Goal: Information Seeking & Learning: Find specific fact

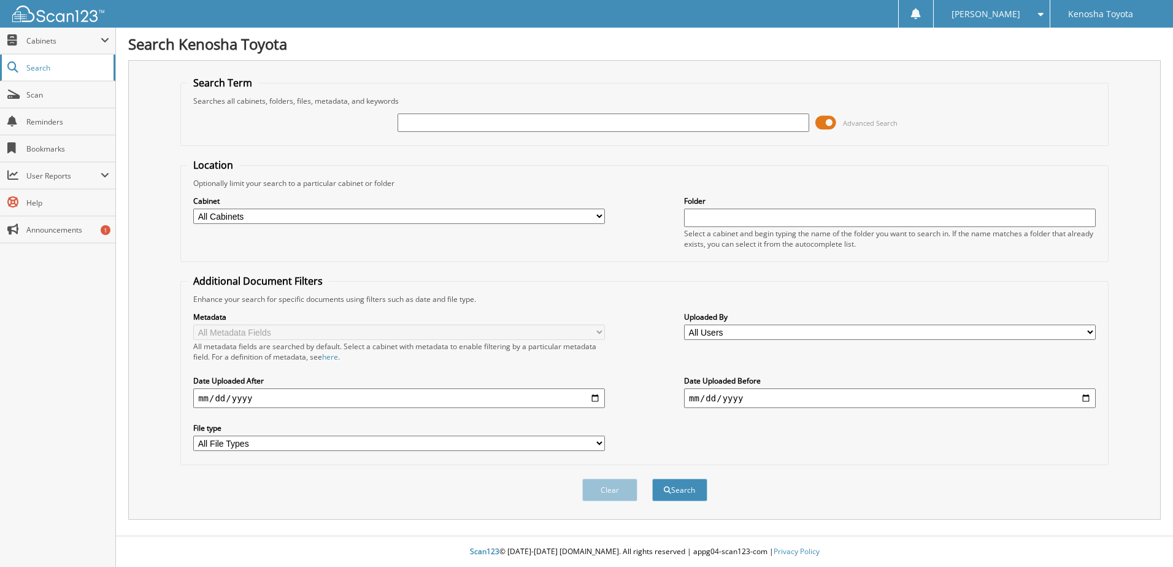
click at [79, 69] on span "Search" at bounding box center [66, 68] width 81 height 10
click at [448, 118] on input "text" at bounding box center [604, 123] width 412 height 18
type input "p3210a"
click at [652, 479] on button "Search" at bounding box center [679, 490] width 55 height 23
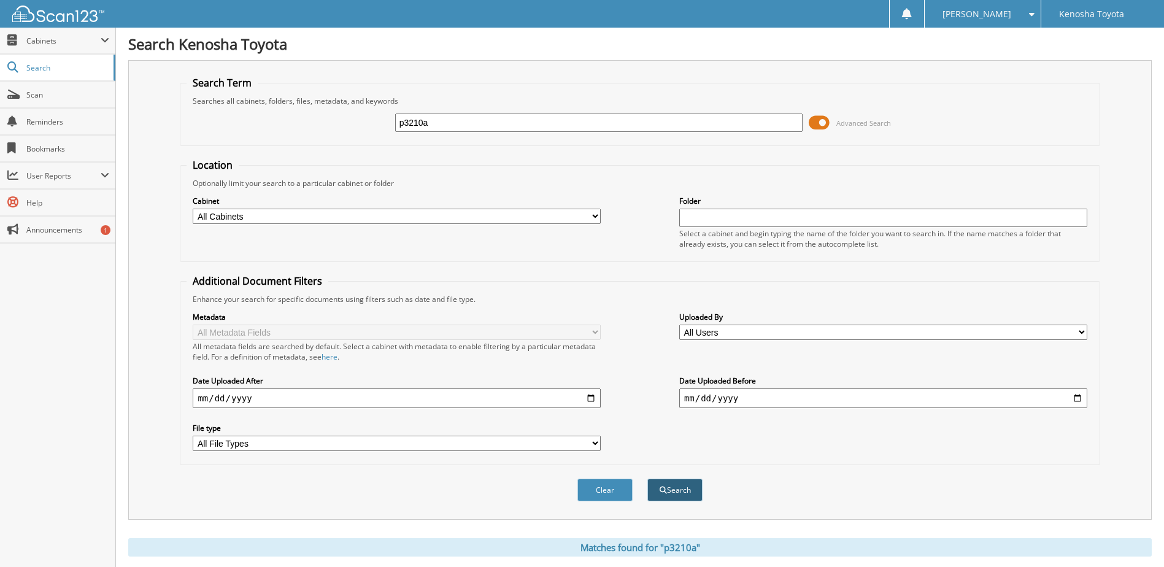
click at [674, 490] on button "Search" at bounding box center [674, 490] width 55 height 23
click at [605, 483] on button "Clear" at bounding box center [604, 490] width 55 height 23
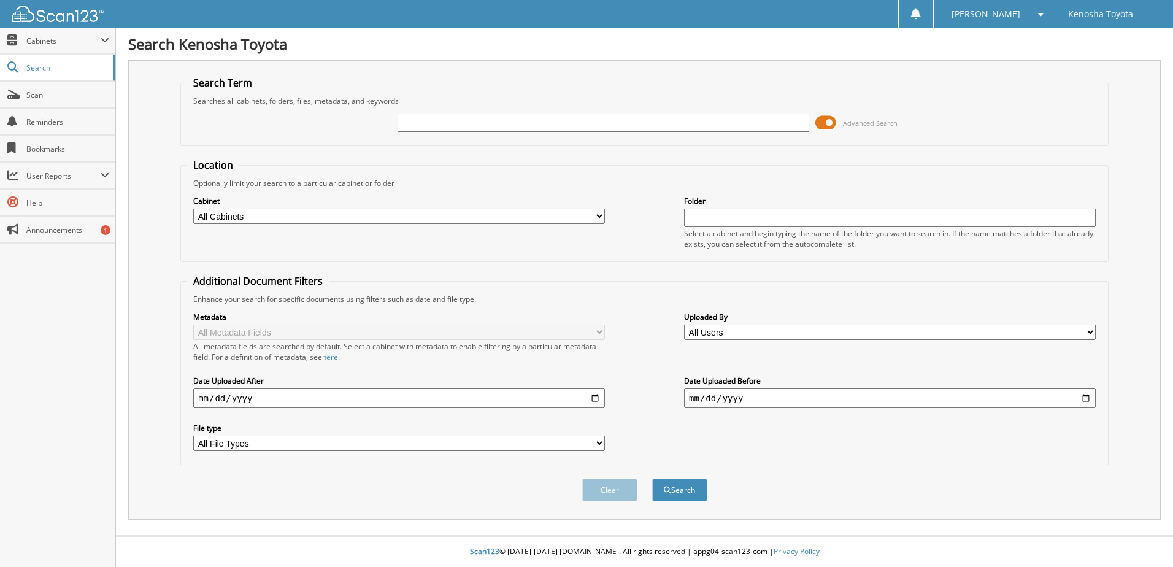
click at [448, 118] on input "text" at bounding box center [604, 123] width 412 height 18
type input "P3210A"
click at [652, 479] on button "Search" at bounding box center [679, 490] width 55 height 23
type input "T251681"
click at [652, 479] on button "Search" at bounding box center [679, 490] width 55 height 23
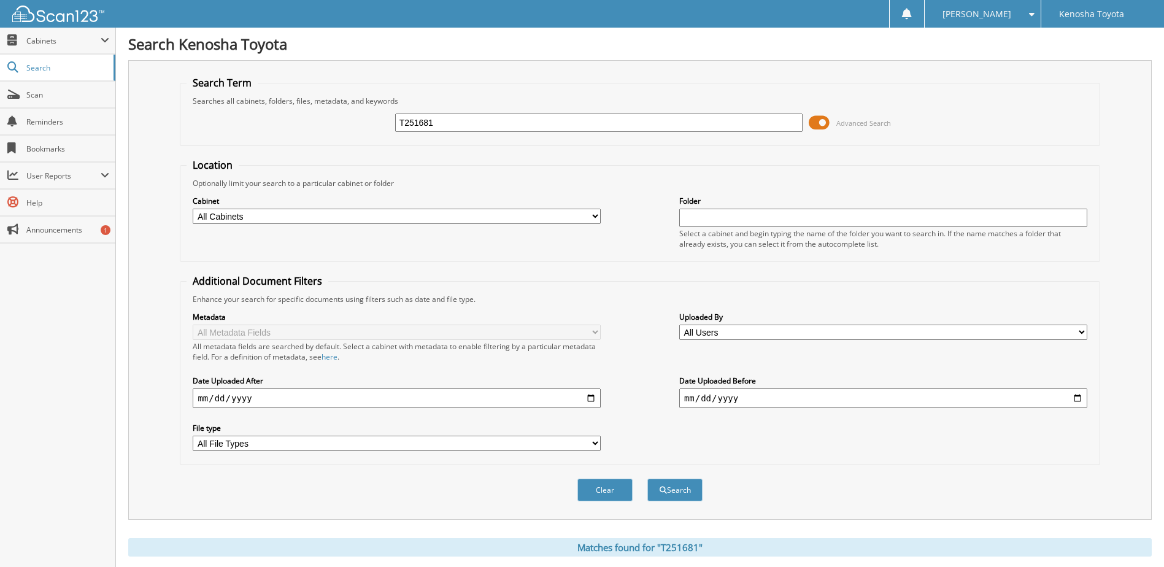
click at [569, 215] on select "All Cabinets CAR DEALS PARTS SERVICE RO Needs Filing" at bounding box center [397, 216] width 408 height 15
select select "29313"
click at [193, 209] on select "All Cabinets CAR DEALS PARTS SERVICE RO Needs Filing" at bounding box center [397, 216] width 408 height 15
click at [671, 492] on button "Search" at bounding box center [674, 490] width 55 height 23
click at [715, 220] on input "text" at bounding box center [883, 218] width 408 height 18
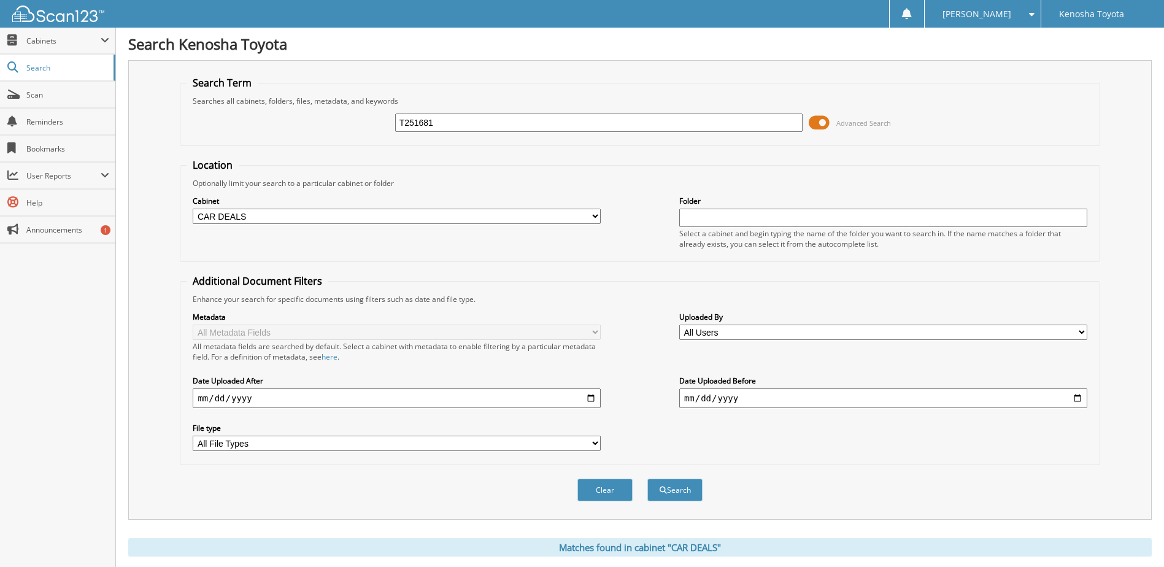
click at [567, 446] on select "All File Types CSV DOC PDF XLSX" at bounding box center [397, 443] width 408 height 15
select select "pdf"
click at [193, 436] on select "All File Types CSV DOC PDF XLSX" at bounding box center [397, 443] width 408 height 15
click at [663, 494] on span "submit" at bounding box center [663, 490] width 7 height 7
select select "pdf"
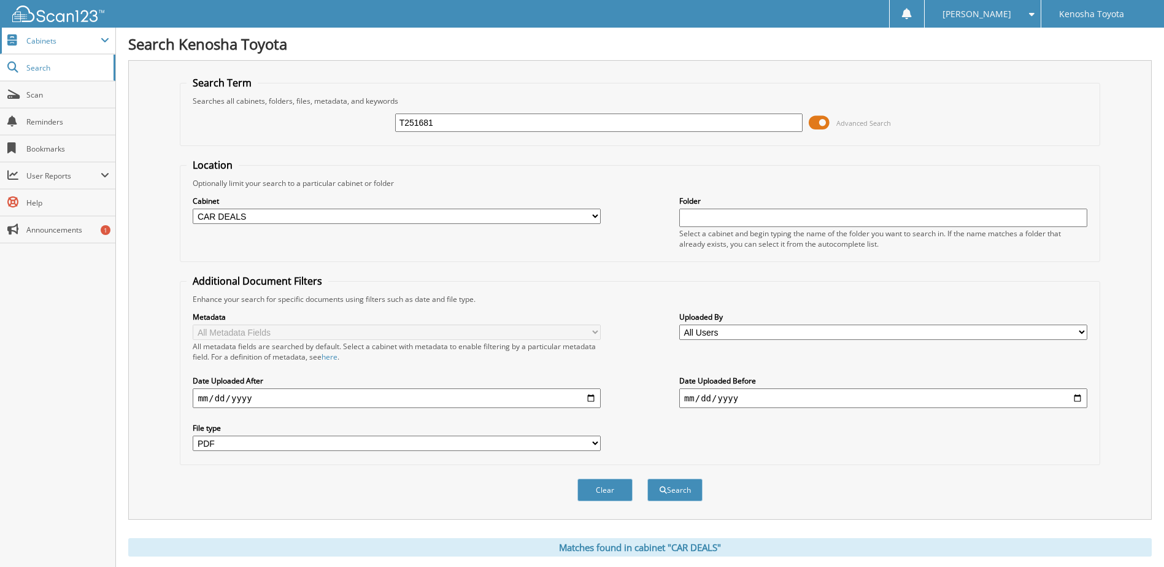
click at [97, 37] on span "Cabinets" at bounding box center [63, 41] width 74 height 10
click at [60, 128] on link "Search" at bounding box center [57, 120] width 115 height 26
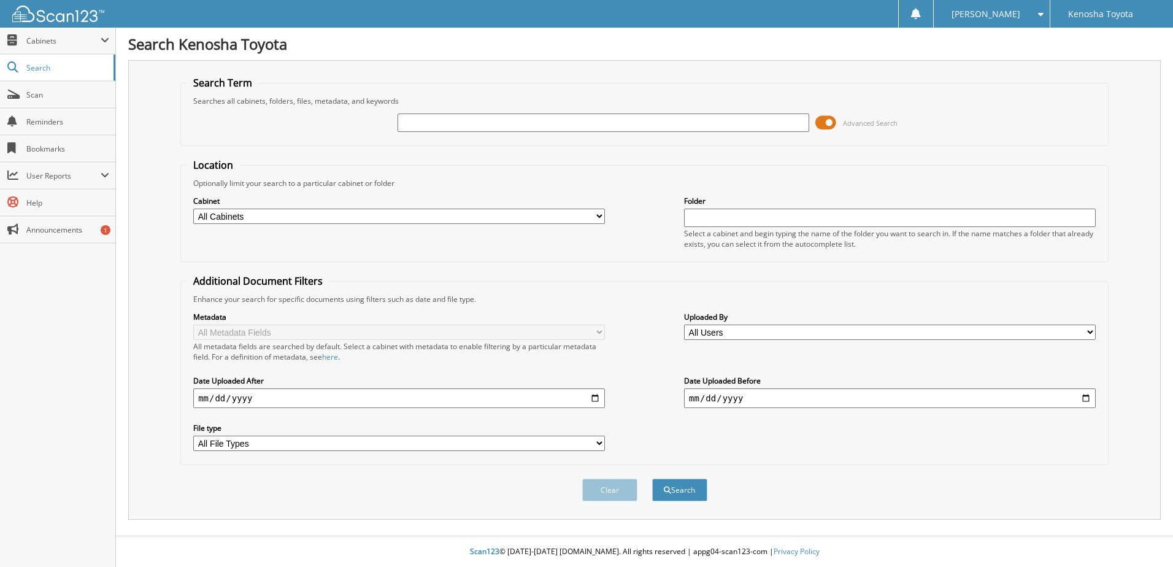
drag, startPoint x: 0, startPoint y: 0, endPoint x: 50, endPoint y: 142, distance: 151.0
click at [53, 144] on span "Bookmarks" at bounding box center [67, 149] width 83 height 10
drag, startPoint x: 828, startPoint y: 122, endPoint x: 790, endPoint y: 127, distance: 38.4
click at [790, 127] on div "Advanced Search" at bounding box center [644, 122] width 915 height 33
click at [550, 118] on input "text" at bounding box center [604, 123] width 412 height 18
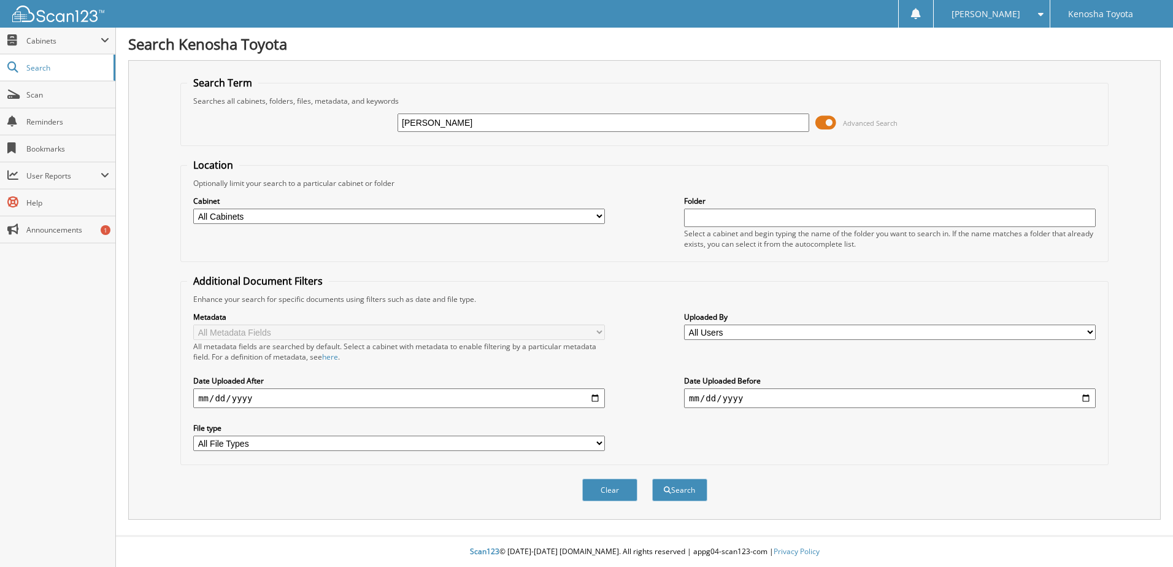
type input "MARIANO GARCIA"
click at [652, 479] on button "Search" at bounding box center [679, 490] width 55 height 23
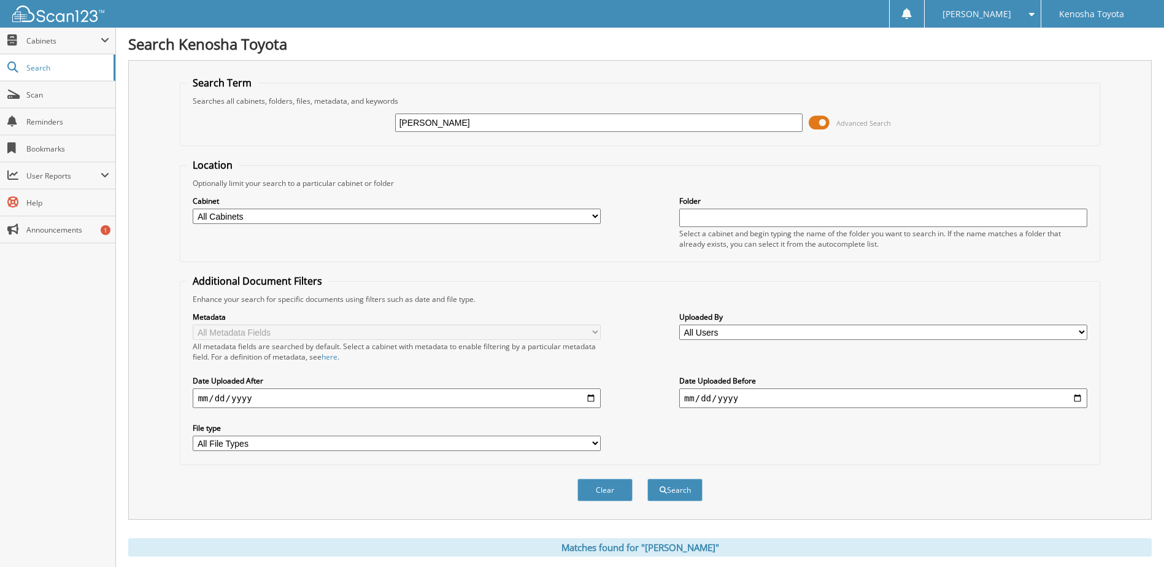
drag, startPoint x: 822, startPoint y: 117, endPoint x: 813, endPoint y: 120, distance: 9.5
click at [825, 117] on span at bounding box center [819, 123] width 21 height 18
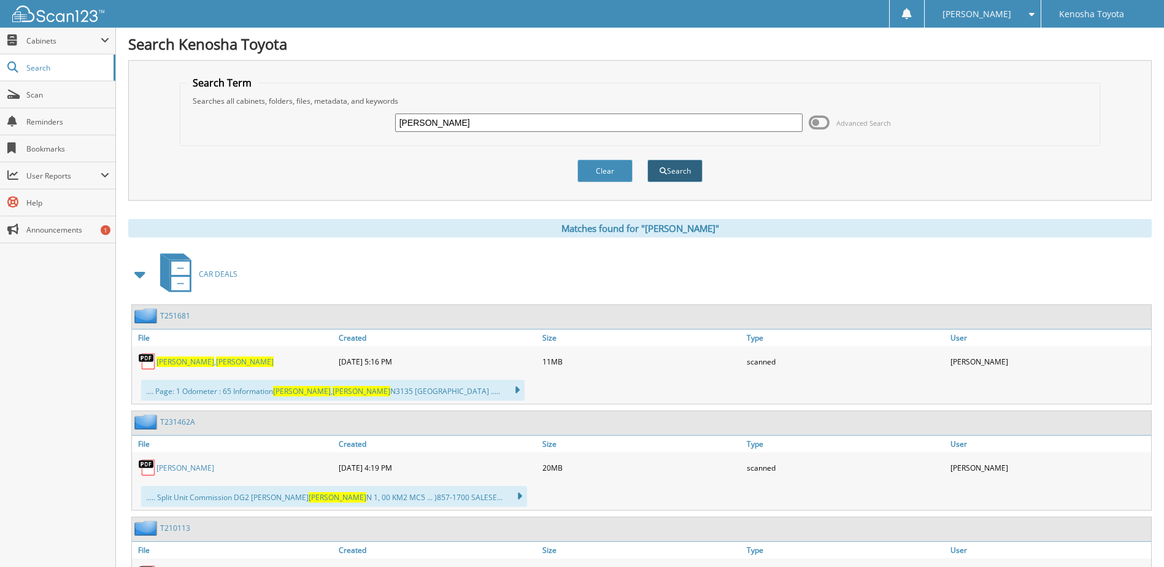
click at [674, 172] on button "Search" at bounding box center [674, 171] width 55 height 23
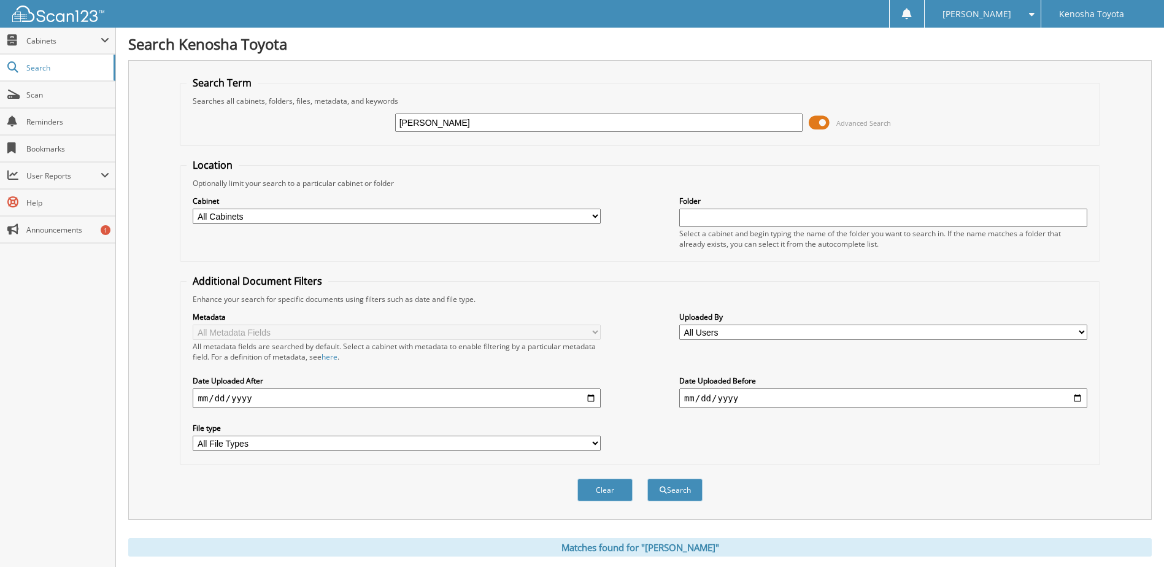
click at [828, 120] on span at bounding box center [819, 123] width 21 height 18
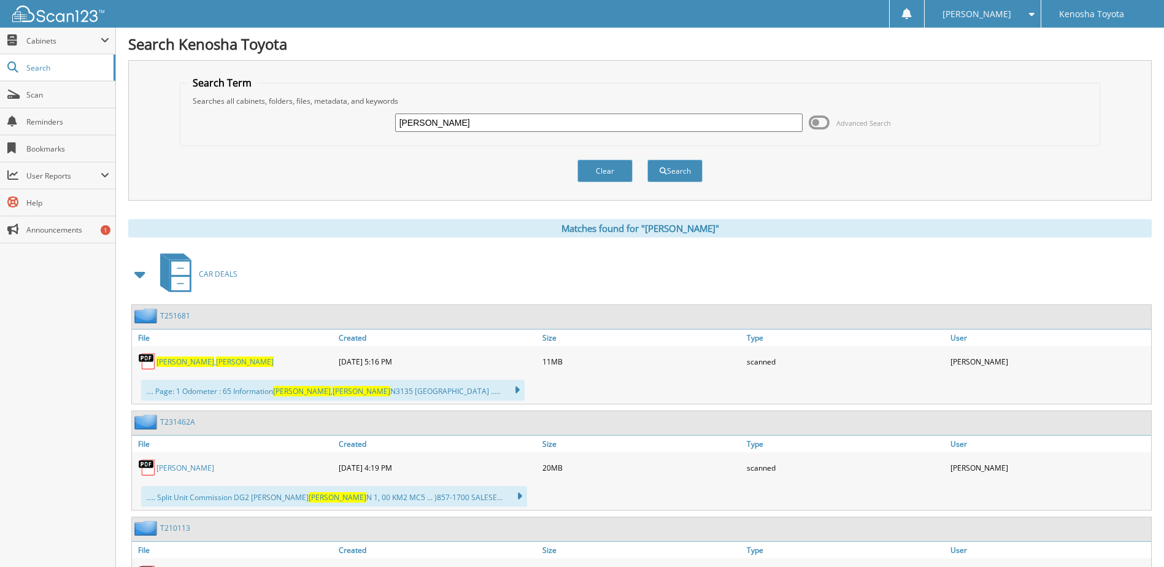
click at [172, 360] on span "[PERSON_NAME]" at bounding box center [185, 362] width 58 height 10
click at [185, 365] on link "GARCIA , MARIANO" at bounding box center [214, 362] width 117 height 10
click at [825, 122] on span at bounding box center [819, 123] width 21 height 18
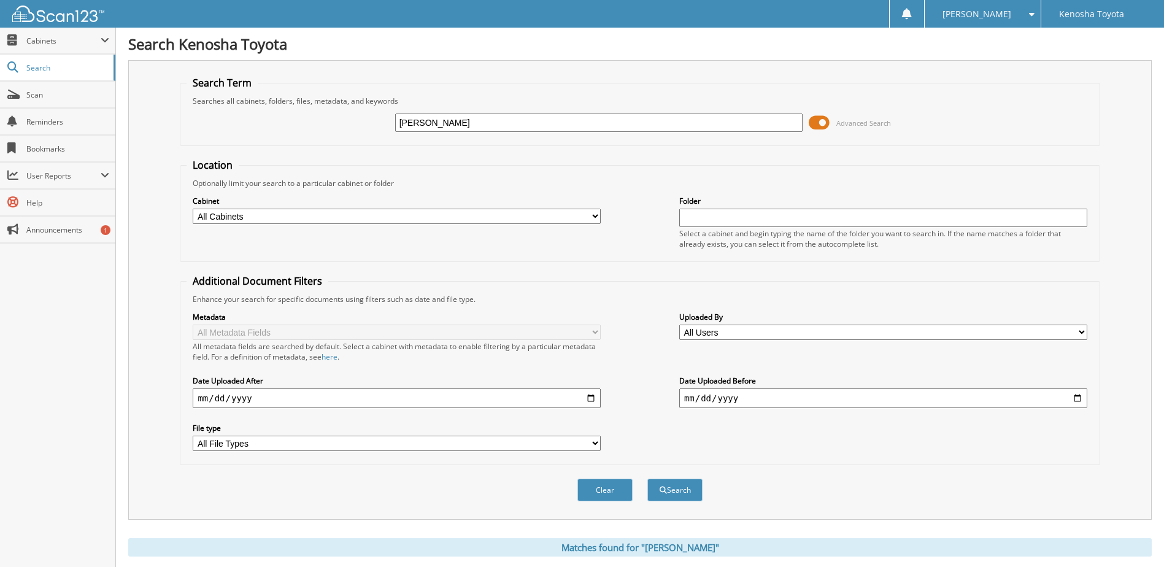
click at [823, 123] on span at bounding box center [819, 123] width 21 height 18
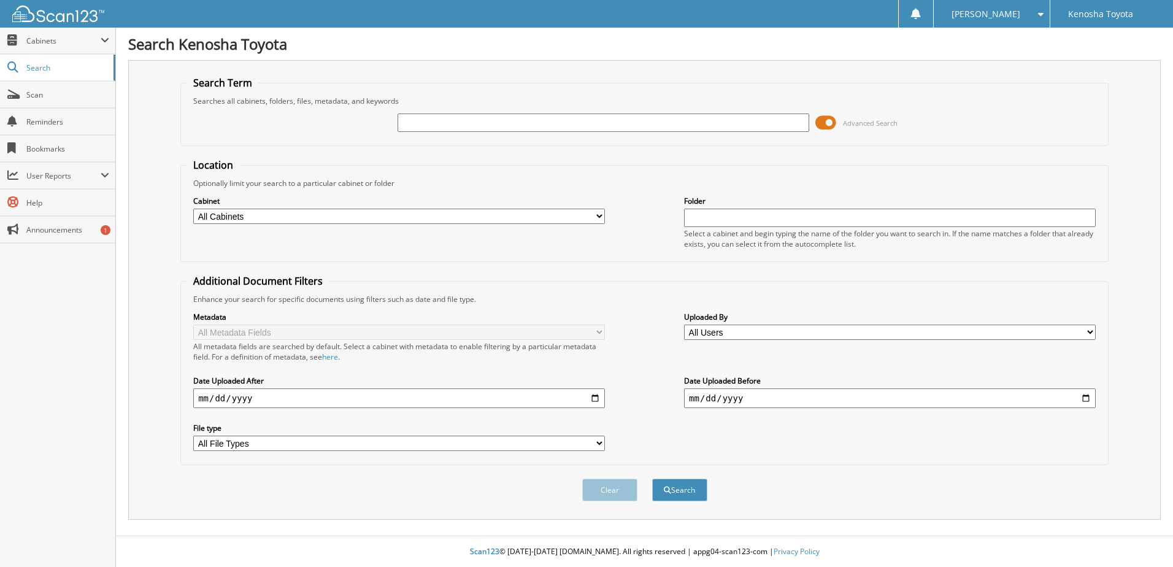
click at [826, 122] on span at bounding box center [825, 123] width 21 height 18
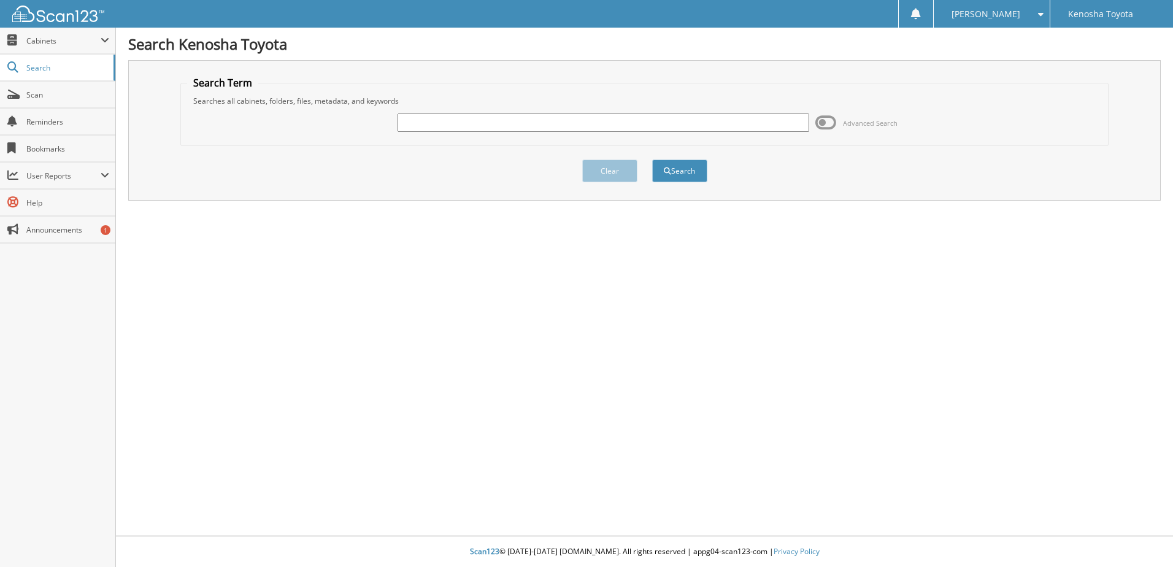
click at [548, 131] on input "text" at bounding box center [604, 123] width 412 height 18
type input "P3210A"
click at [685, 177] on button "Search" at bounding box center [679, 171] width 55 height 23
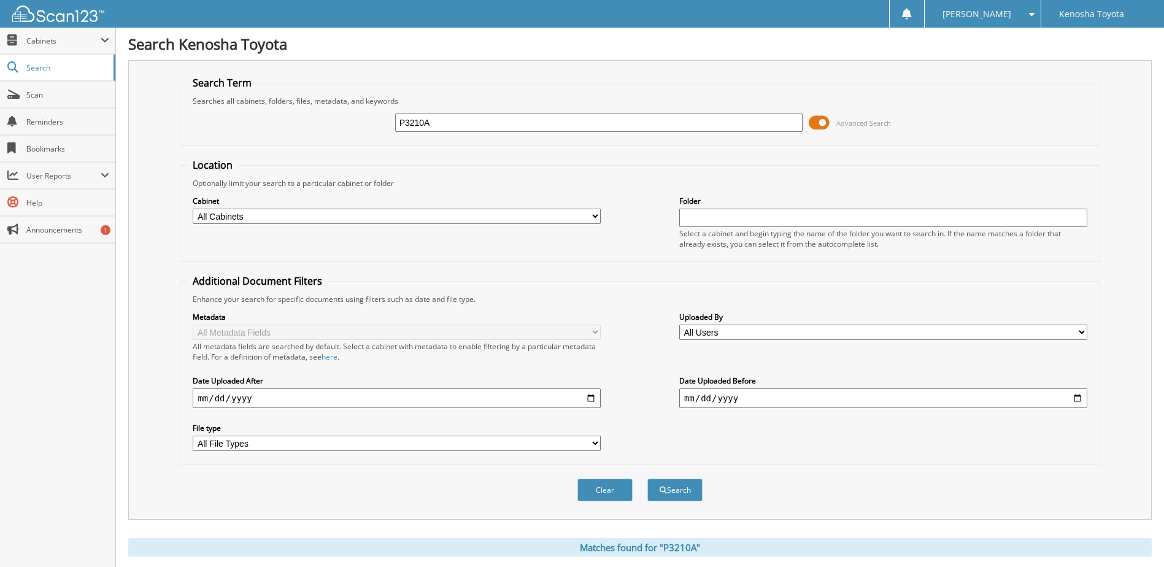
click at [815, 125] on span at bounding box center [819, 123] width 21 height 18
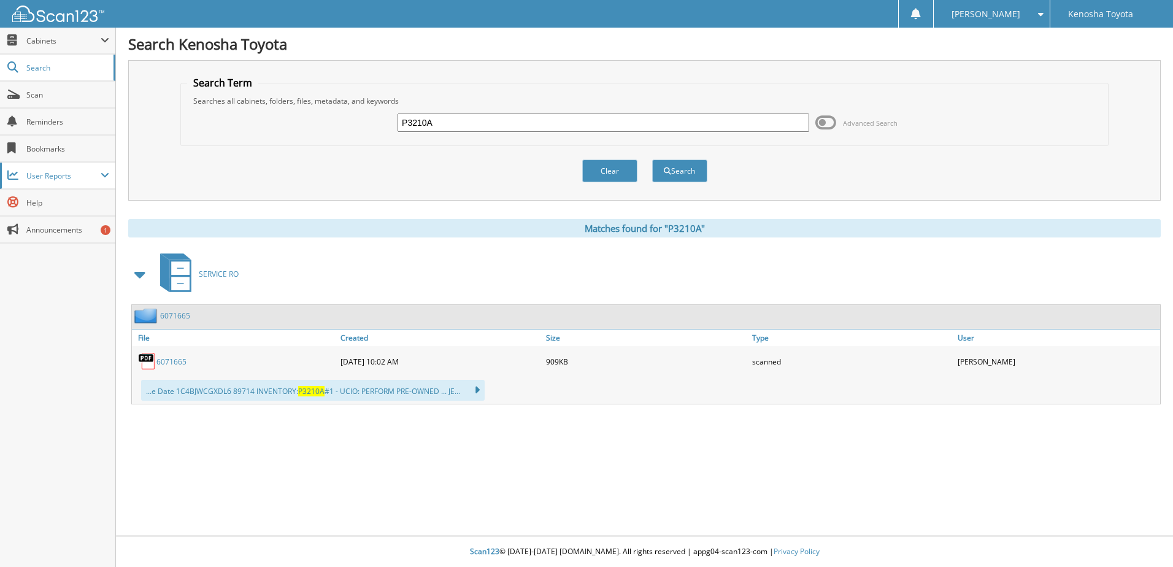
drag, startPoint x: 455, startPoint y: 123, endPoint x: 62, endPoint y: 179, distance: 396.7
click at [102, 169] on body "MOISES C. Settings Logout Kenosha Toyota Close Cabinets" at bounding box center [586, 283] width 1173 height 567
type input "[PERSON_NAME]"
click at [680, 165] on button "Search" at bounding box center [679, 171] width 55 height 23
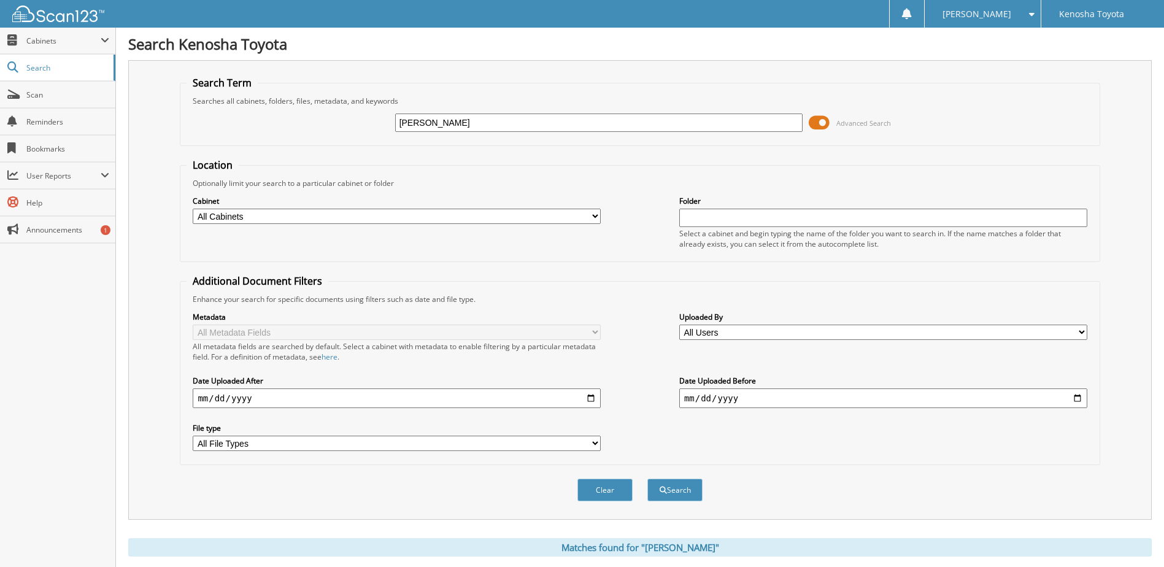
click at [820, 118] on span at bounding box center [819, 123] width 21 height 18
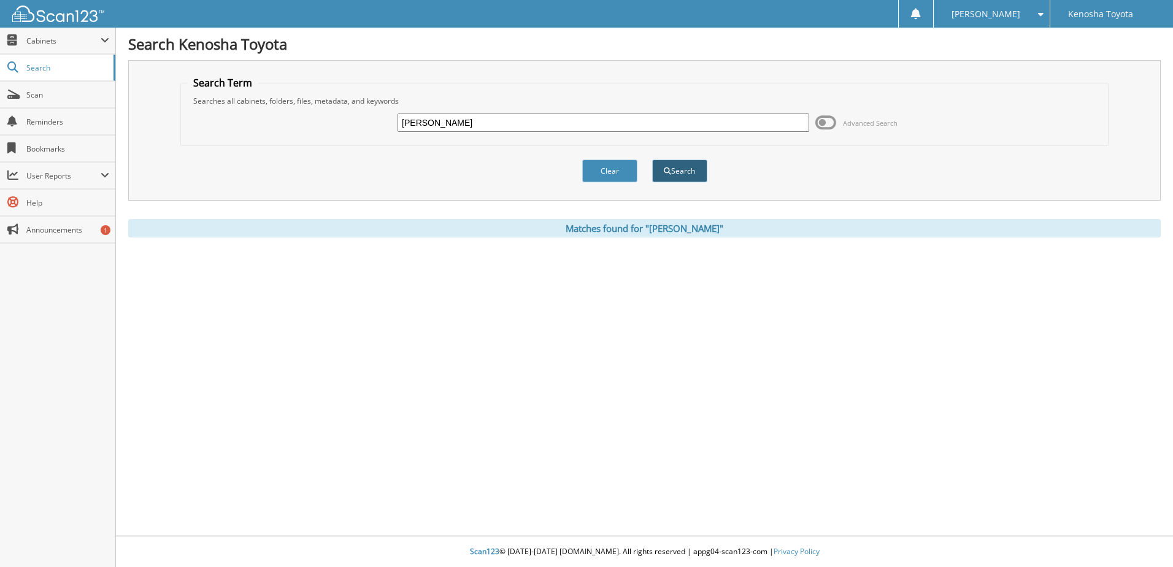
click at [692, 172] on button "Search" at bounding box center [679, 171] width 55 height 23
